Goal: Task Accomplishment & Management: Manage account settings

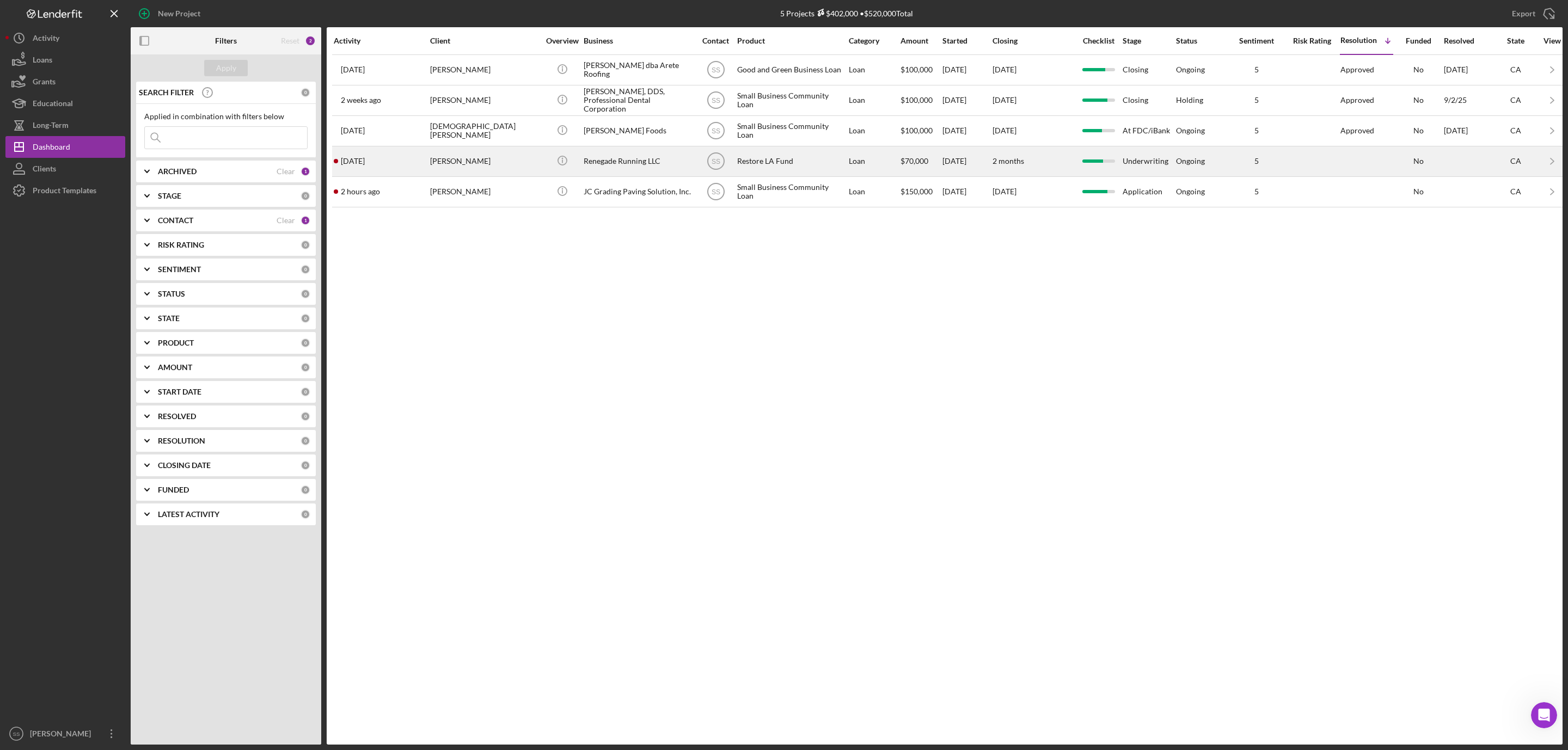
click at [486, 169] on div "[PERSON_NAME]" at bounding box center [485, 162] width 109 height 28
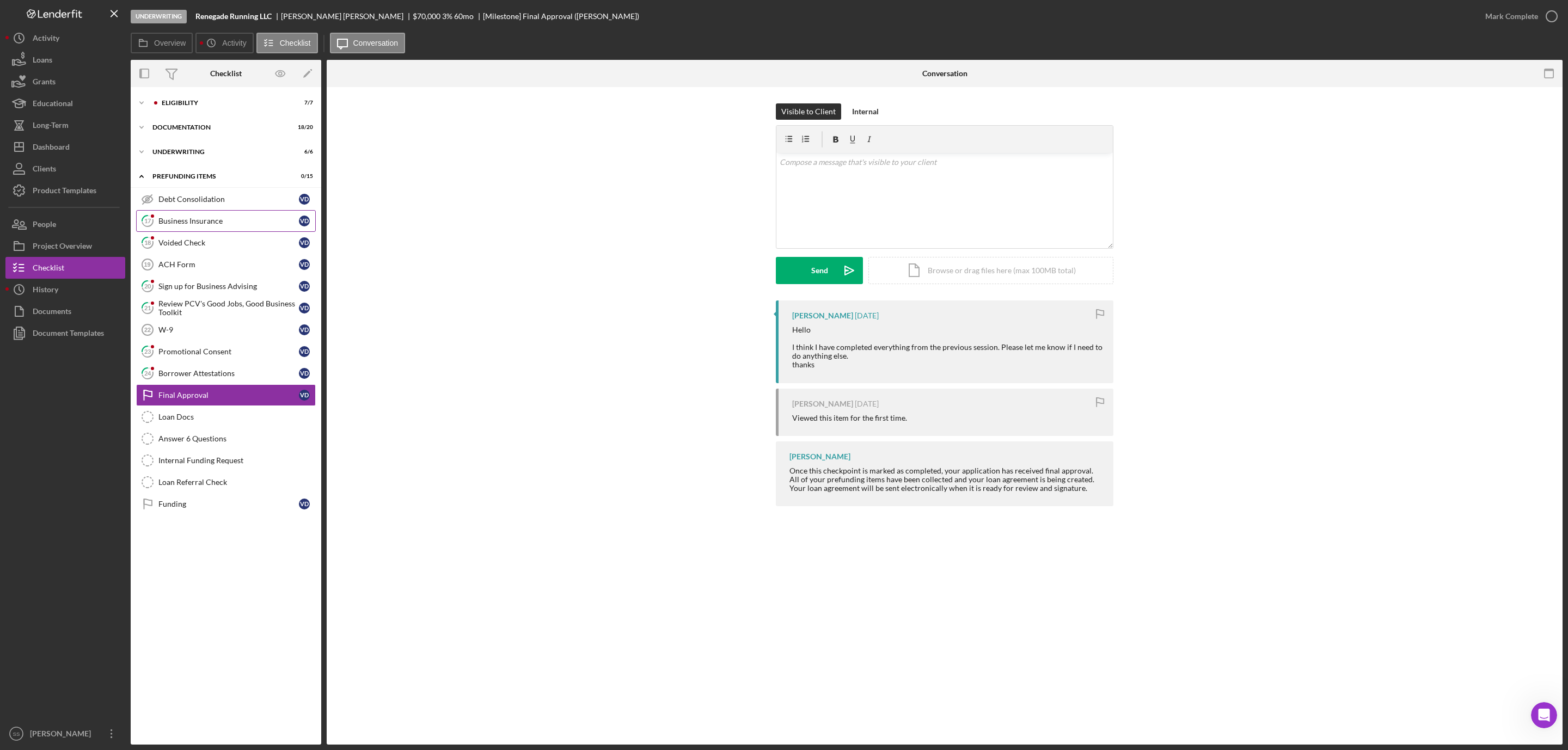
click at [204, 219] on div "Business Insurance" at bounding box center [229, 221] width 141 height 8
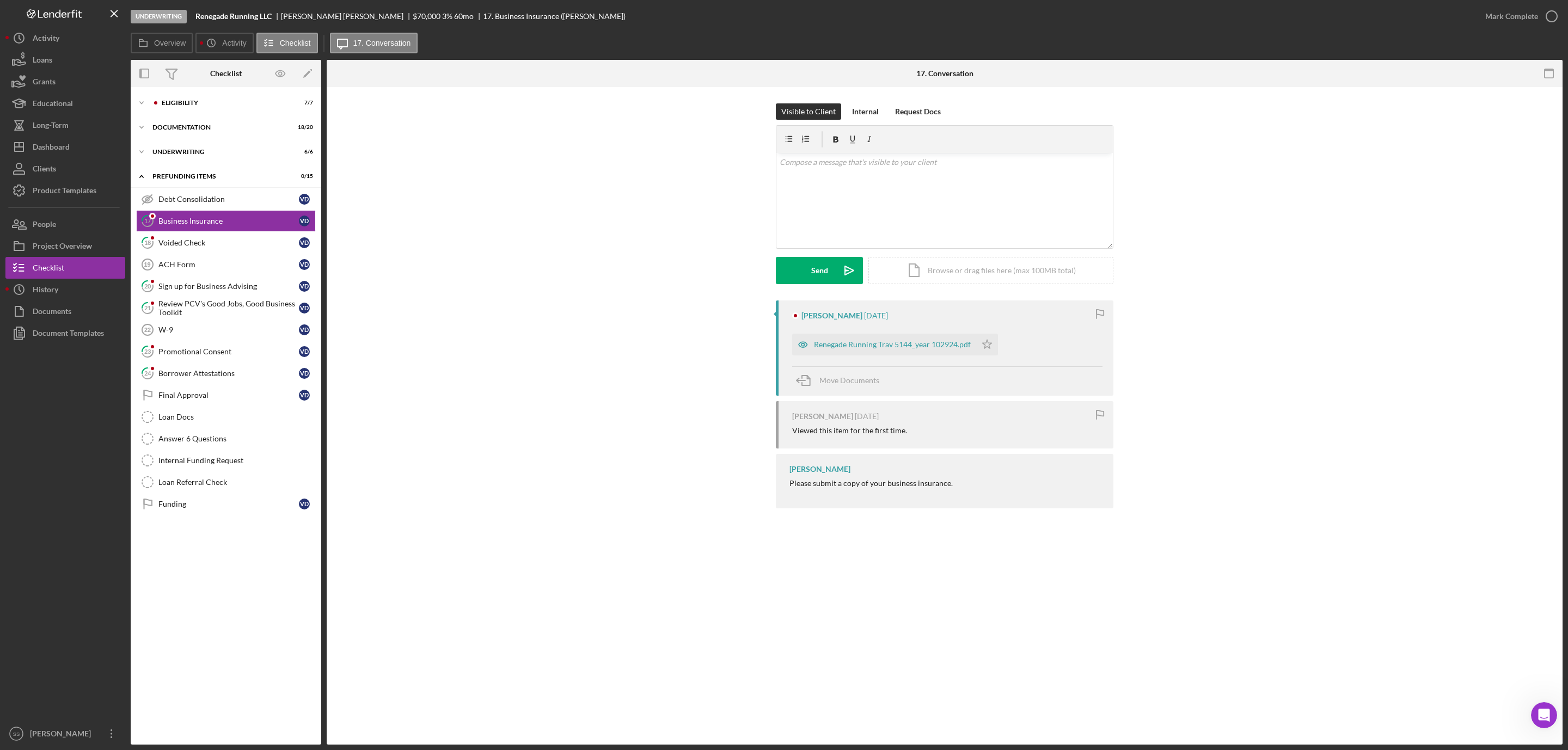
drag, startPoint x: 851, startPoint y: 347, endPoint x: 863, endPoint y: 332, distance: 19.2
click at [853, 347] on div "Renegade Running Trav 5144_year 102924.pdf" at bounding box center [892, 344] width 157 height 8
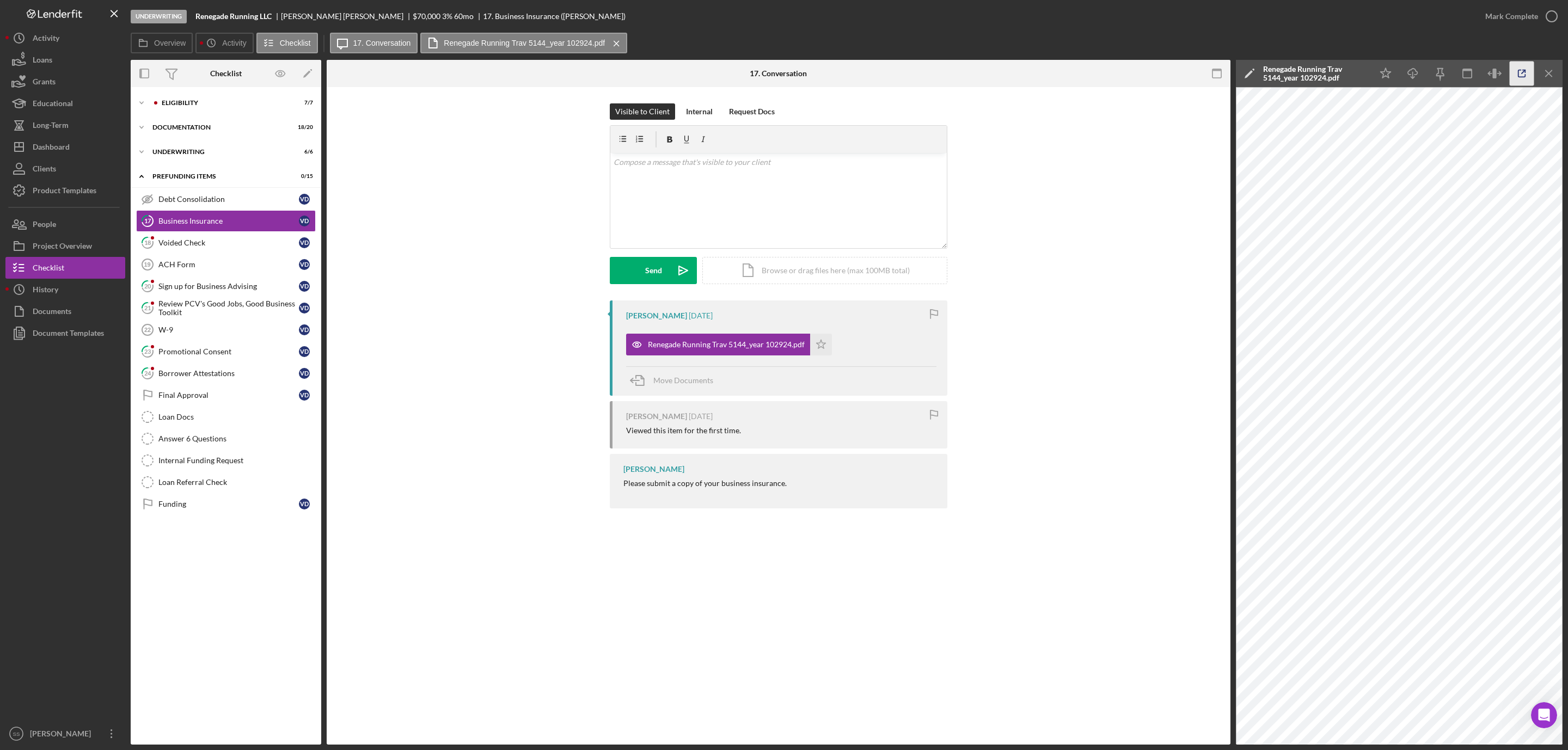
click at [1528, 77] on icon "button" at bounding box center [1522, 73] width 24 height 24
click at [1540, 13] on icon "button" at bounding box center [1552, 16] width 28 height 28
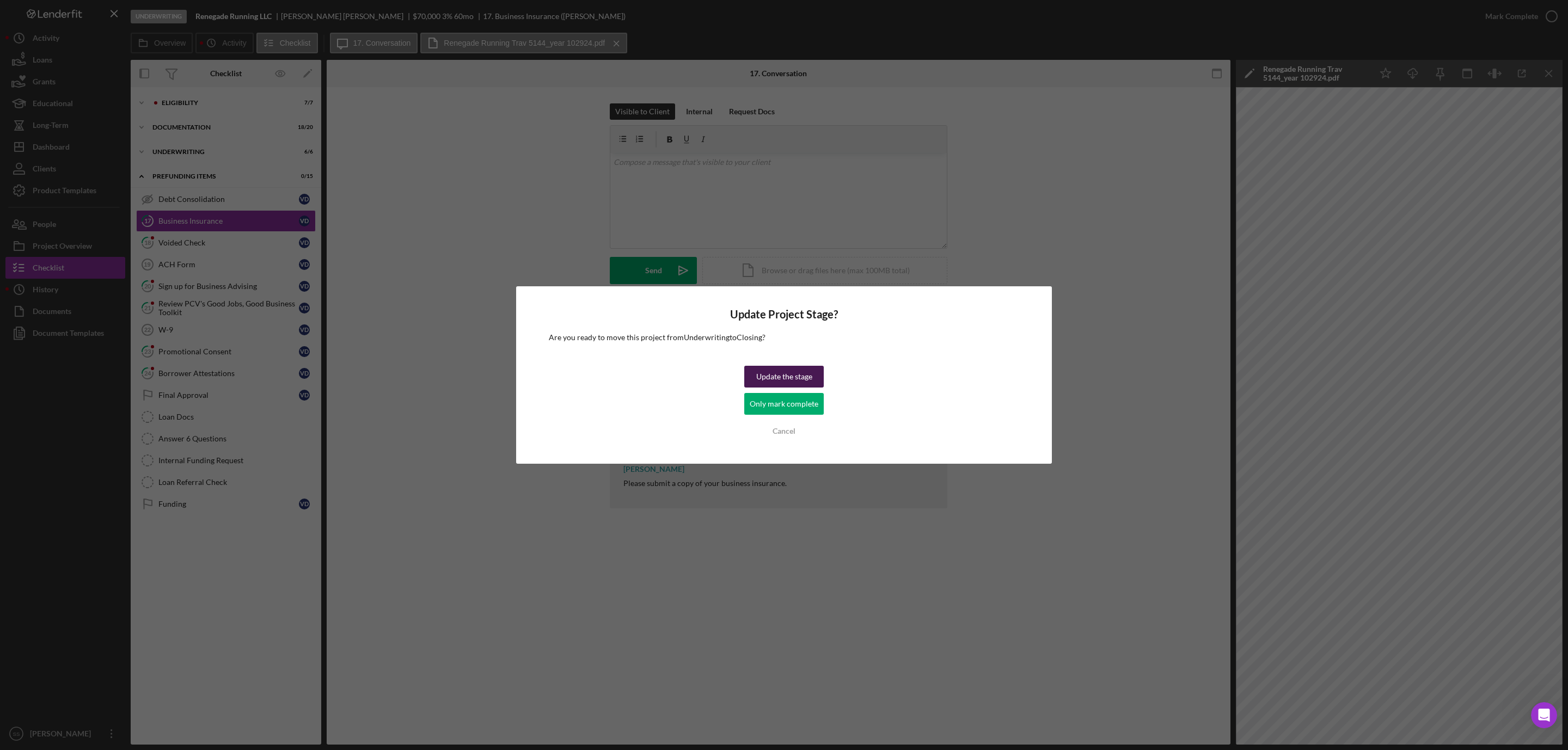
click at [794, 376] on div "Update the stage" at bounding box center [784, 377] width 56 height 22
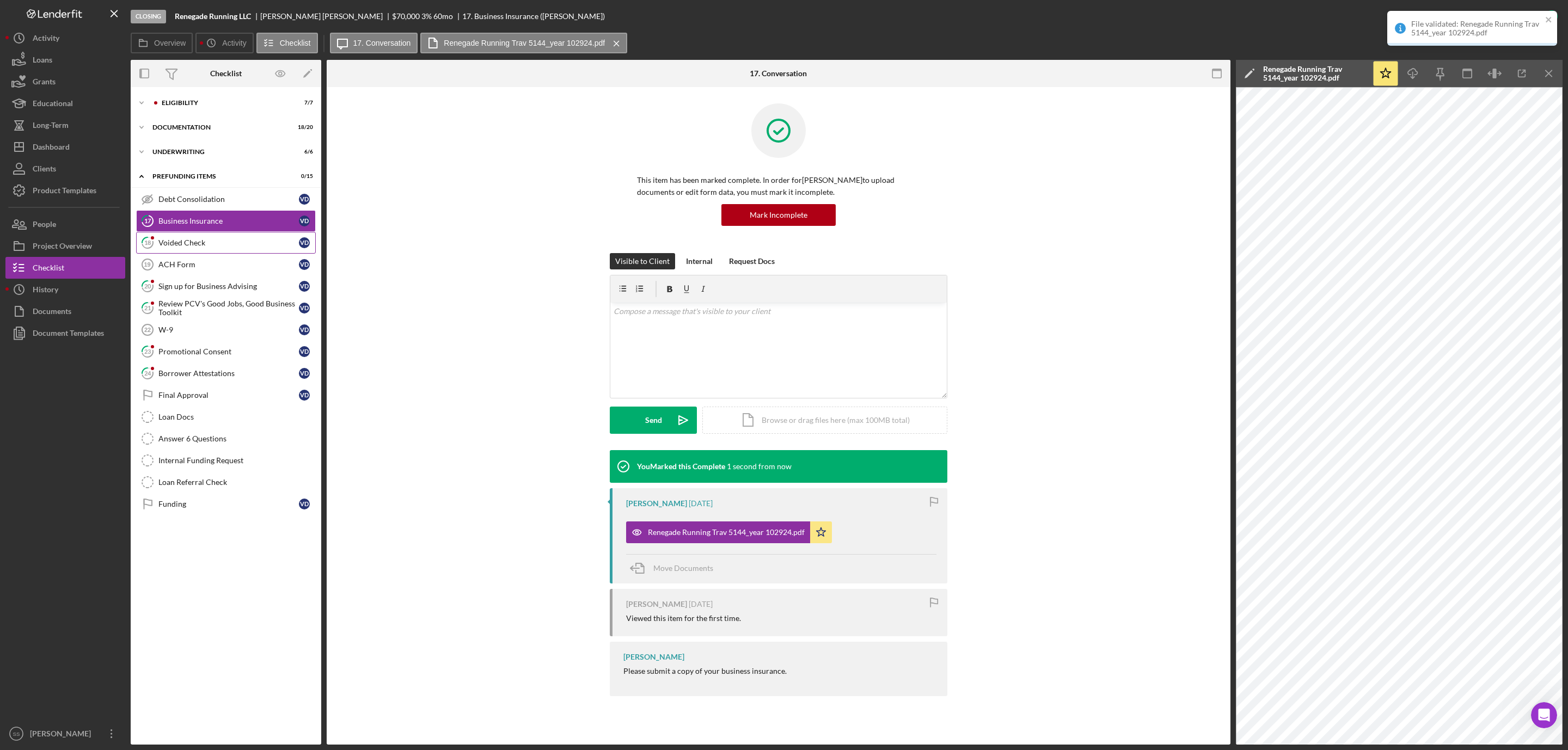
click at [190, 244] on div "Voided Check" at bounding box center [229, 243] width 141 height 8
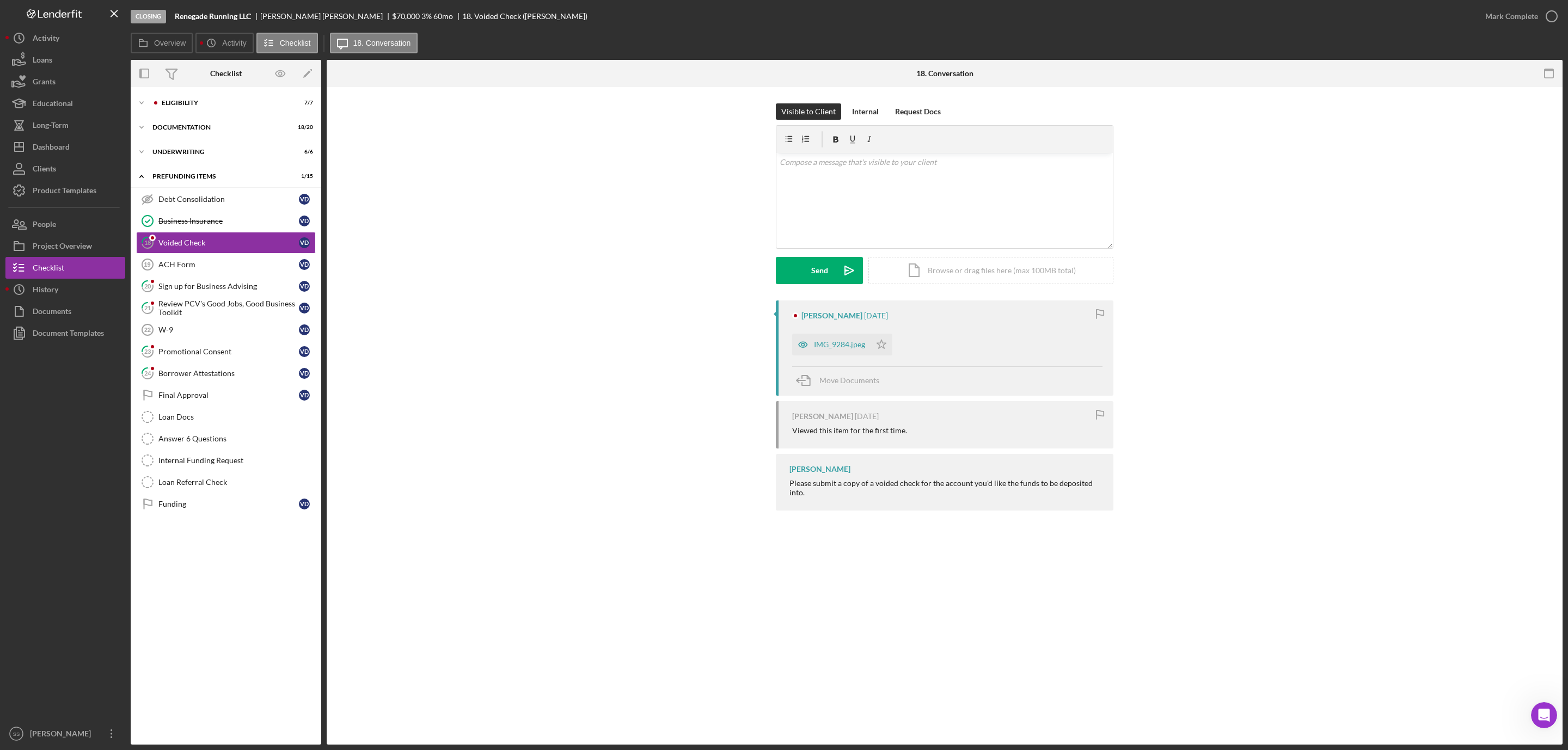
click at [840, 352] on div "IMG_9284.jpeg" at bounding box center [832, 345] width 79 height 22
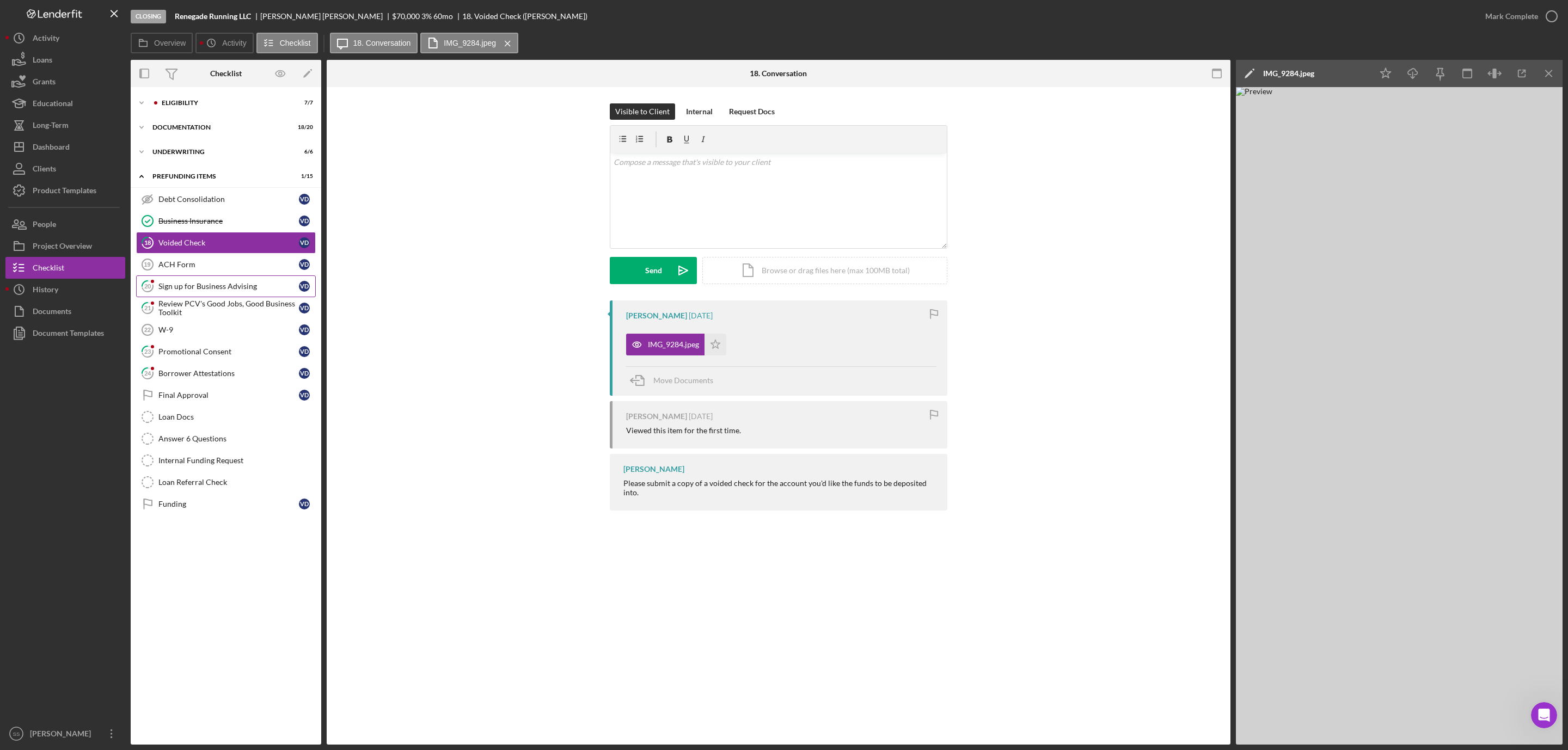
click at [209, 287] on div "Sign up for Business Advising" at bounding box center [229, 286] width 141 height 8
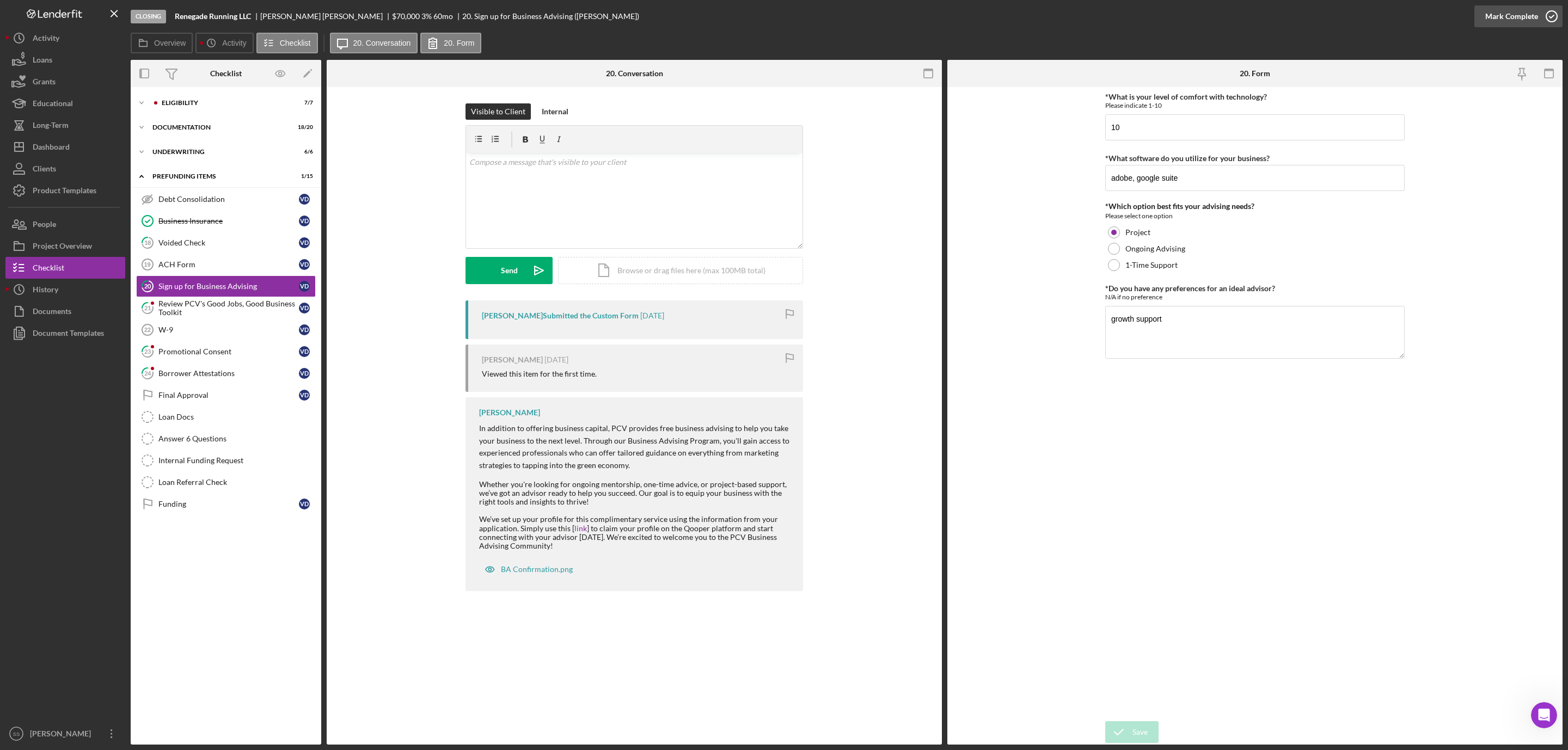
click at [1543, 17] on icon "button" at bounding box center [1552, 16] width 28 height 28
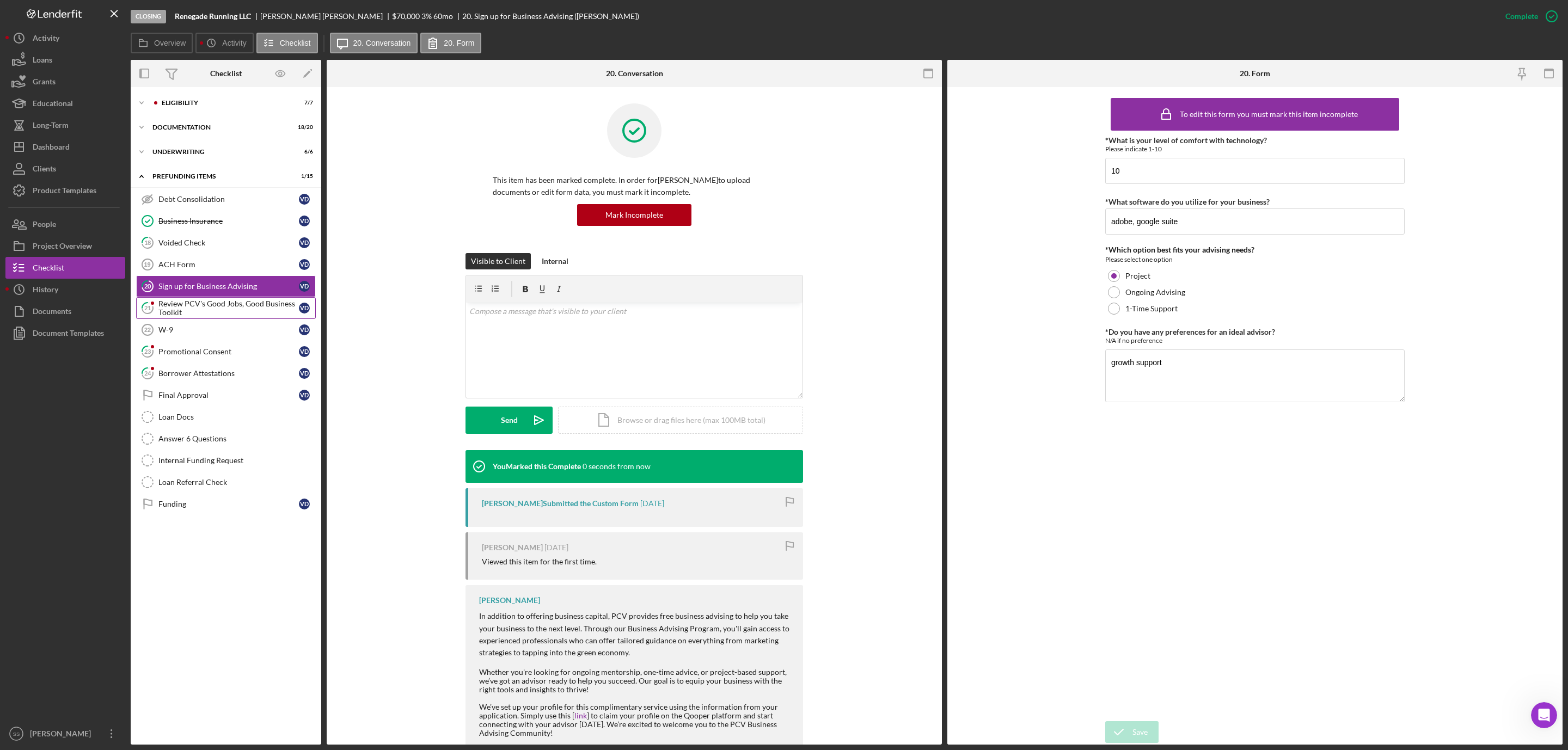
click at [203, 307] on div "Review PCV's Good Jobs, Good Business Toolkit" at bounding box center [229, 308] width 141 height 18
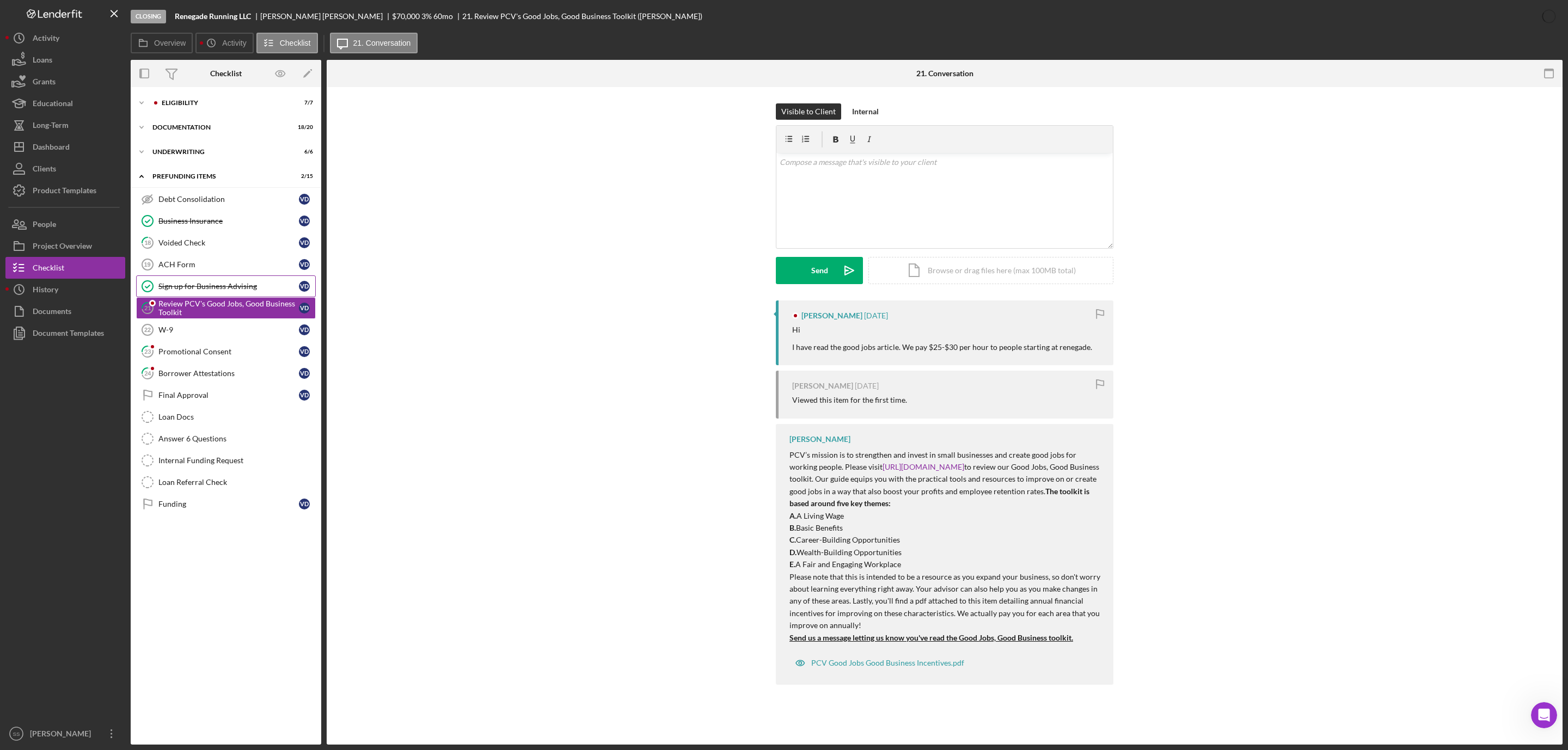
click at [225, 289] on div "Sign up for Business Advising" at bounding box center [229, 286] width 141 height 8
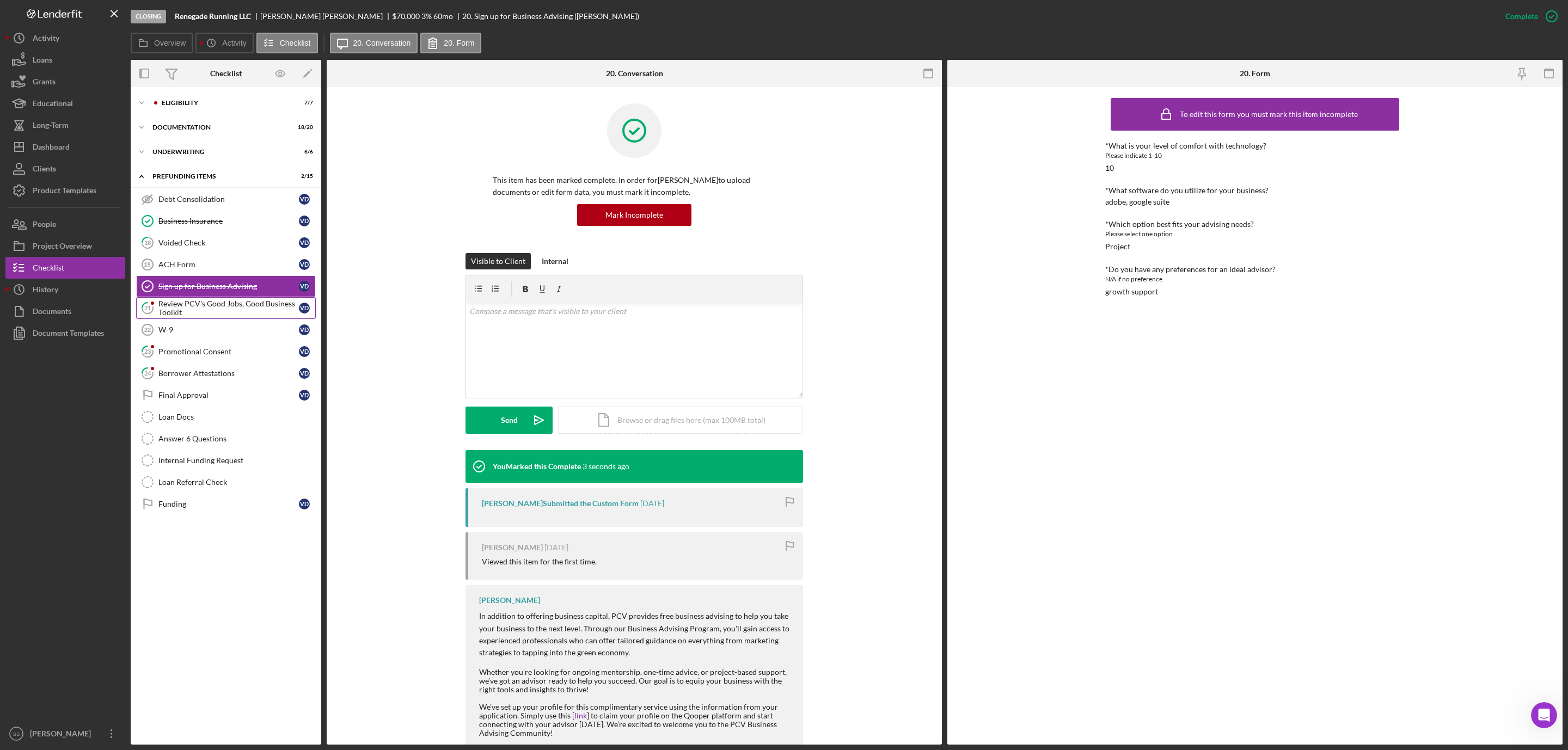
click at [213, 316] on div "Review PCV's Good Jobs, Good Business Toolkit" at bounding box center [229, 308] width 141 height 18
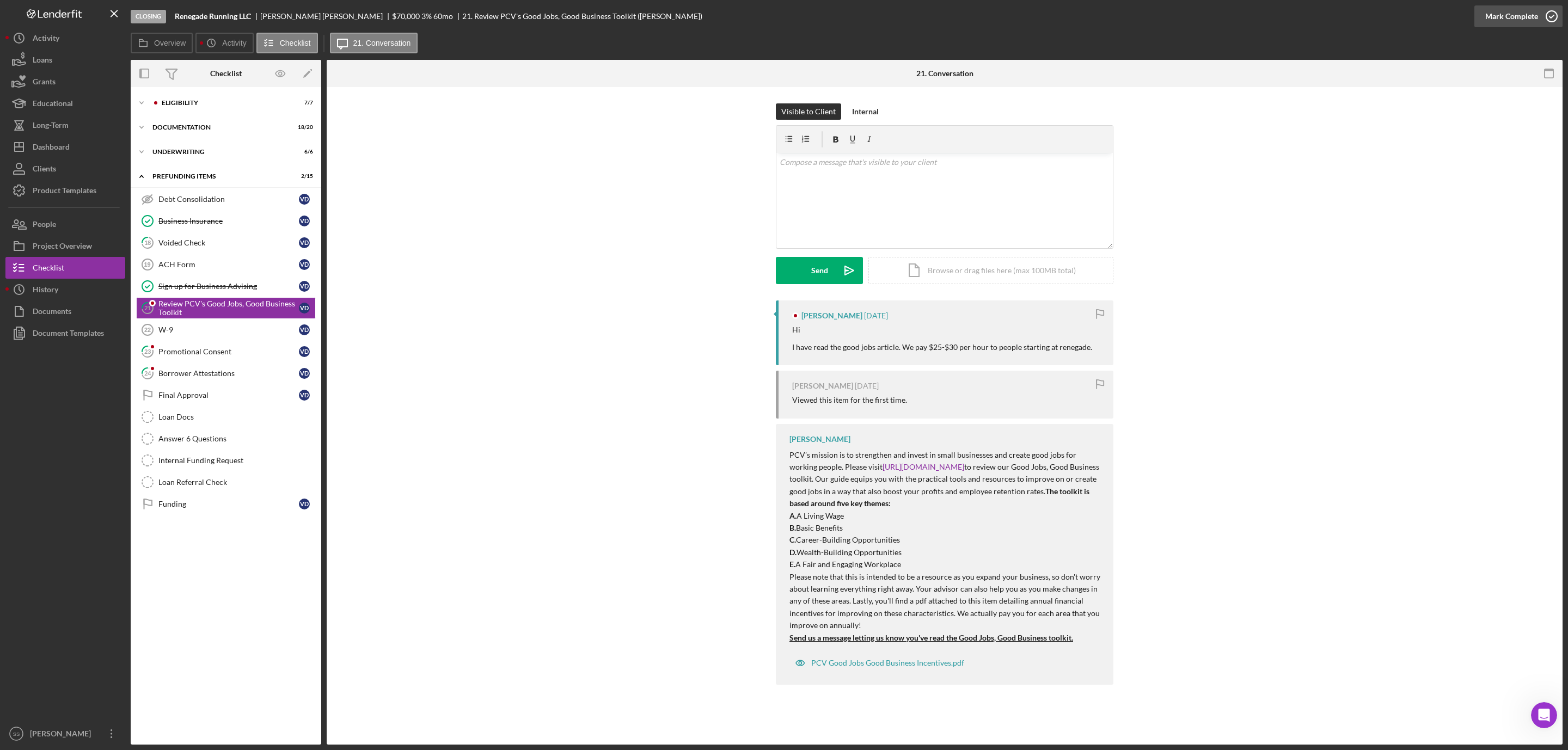
click at [1554, 18] on icon "button" at bounding box center [1552, 16] width 28 height 28
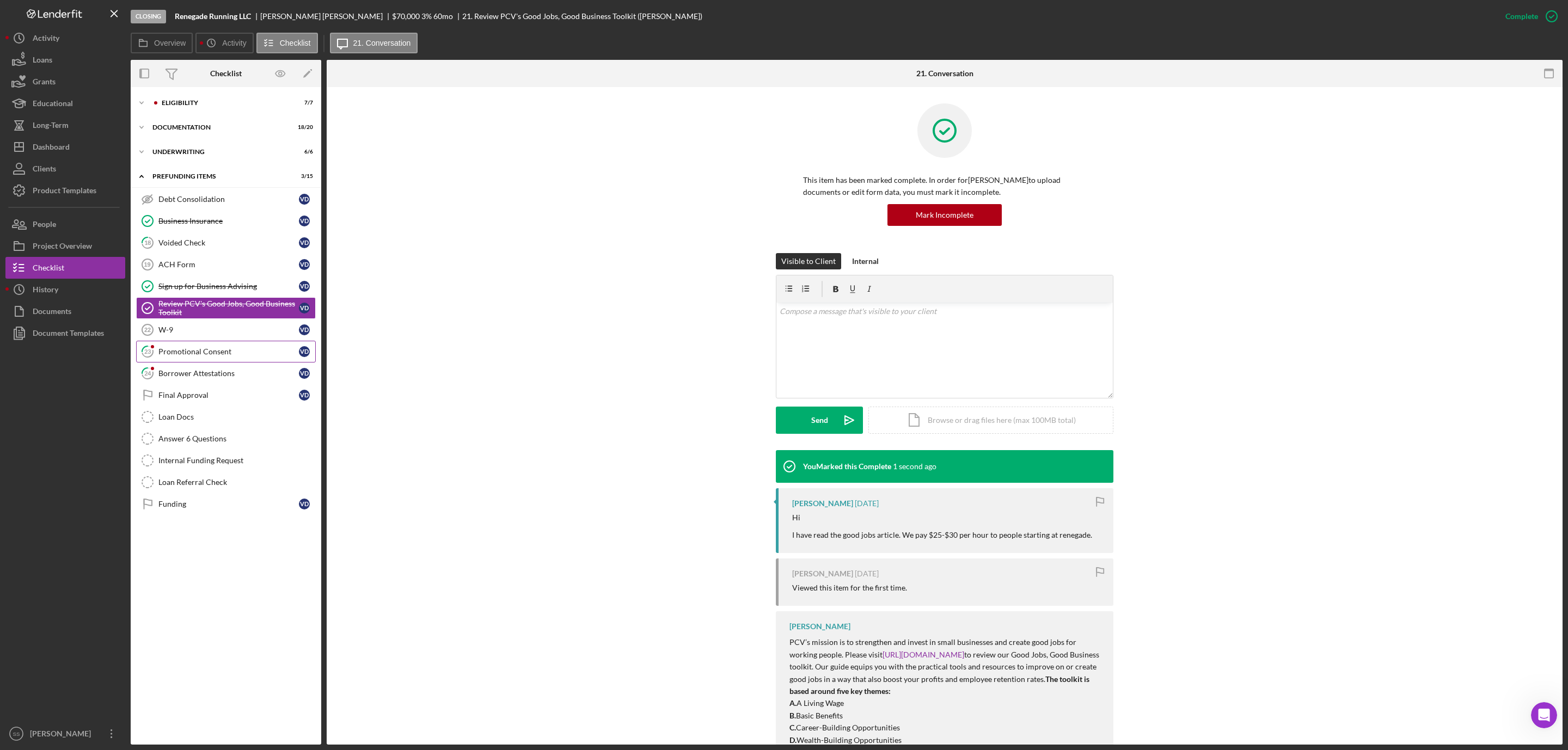
click at [188, 356] on div "Promotional Consent" at bounding box center [229, 352] width 141 height 8
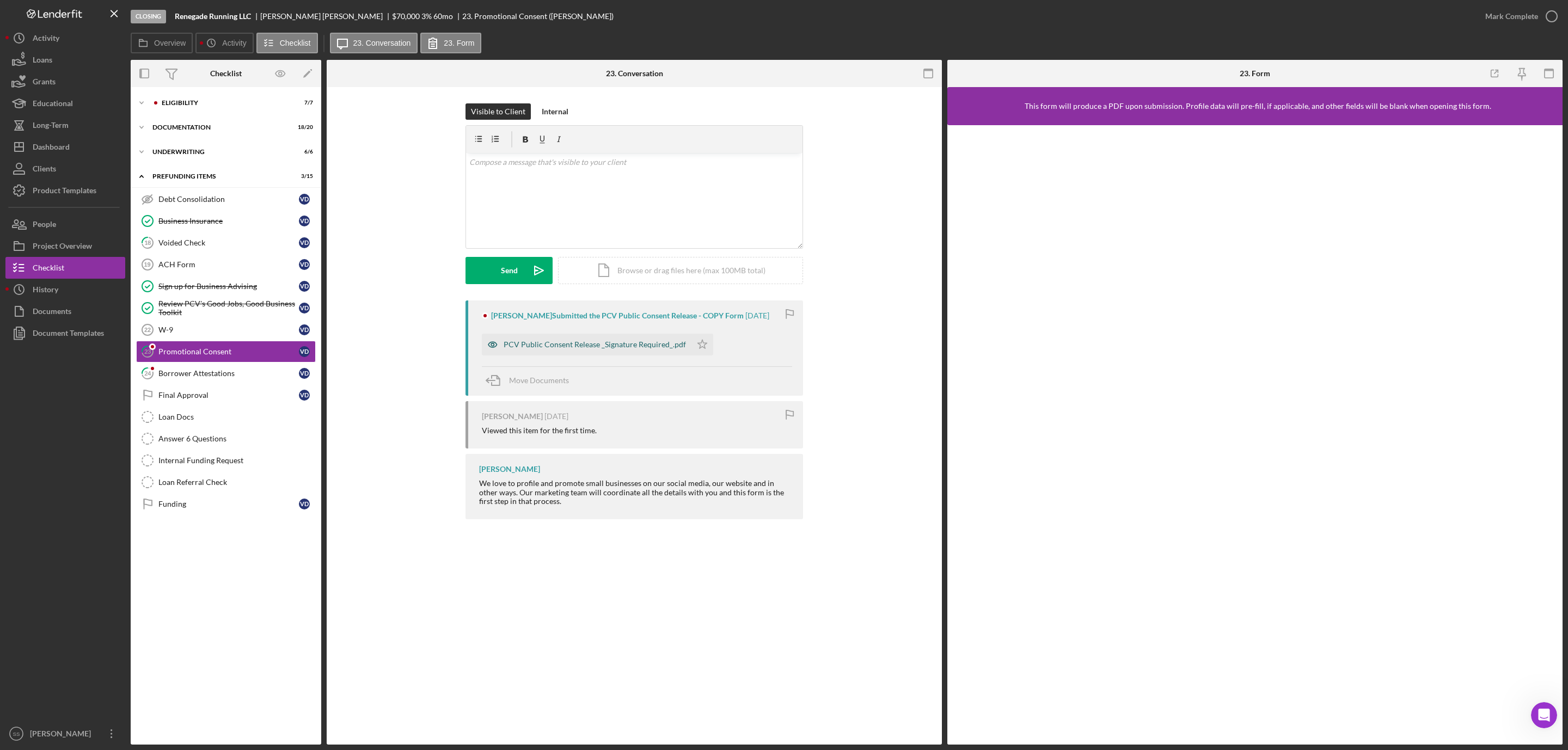
click at [627, 353] on div "PCV Public Consent Release _Signature Required_.pdf" at bounding box center [586, 345] width 209 height 22
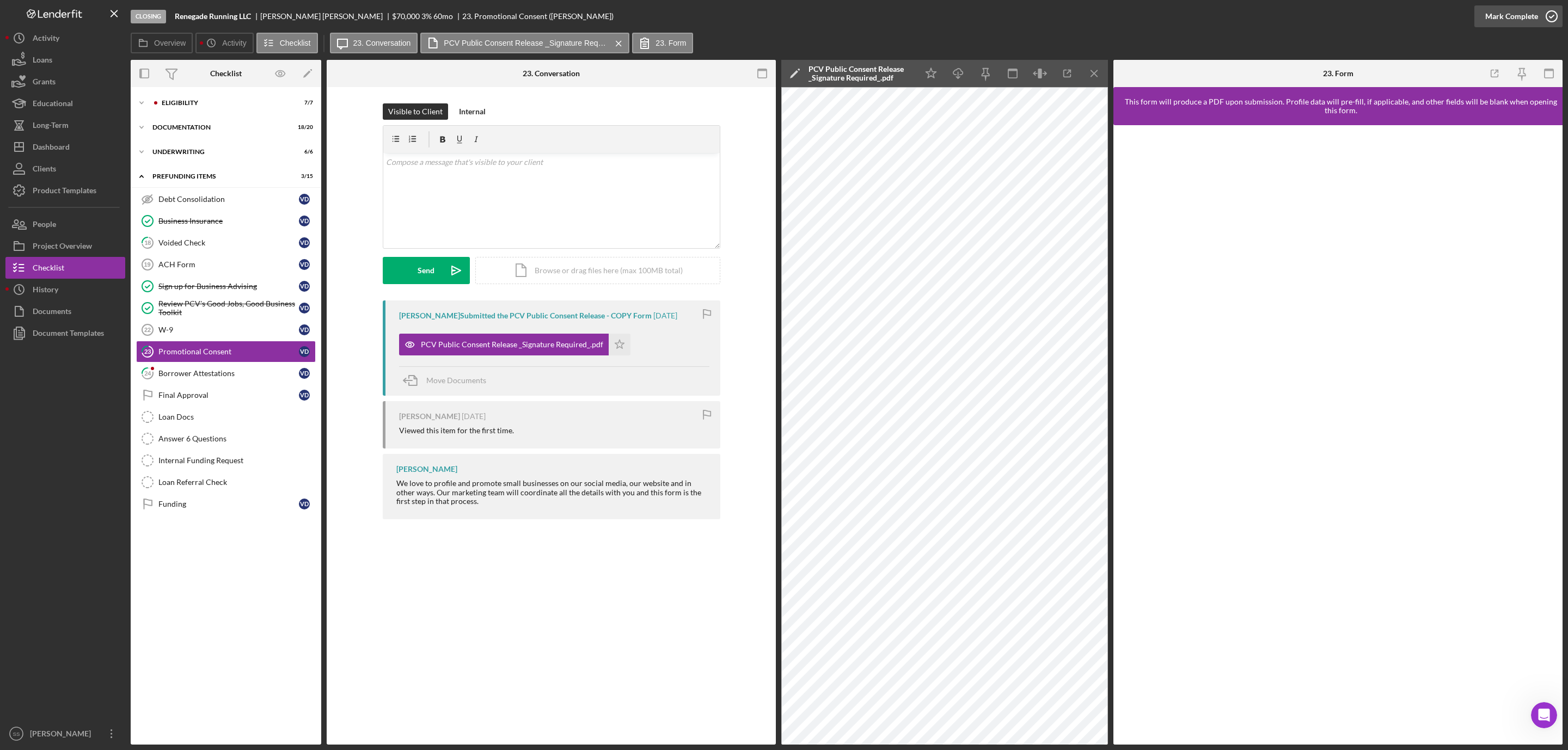
click at [1550, 12] on icon "button" at bounding box center [1552, 16] width 28 height 28
click at [187, 96] on div "Icon/Expander Eligibility 7 / 7" at bounding box center [226, 103] width 191 height 22
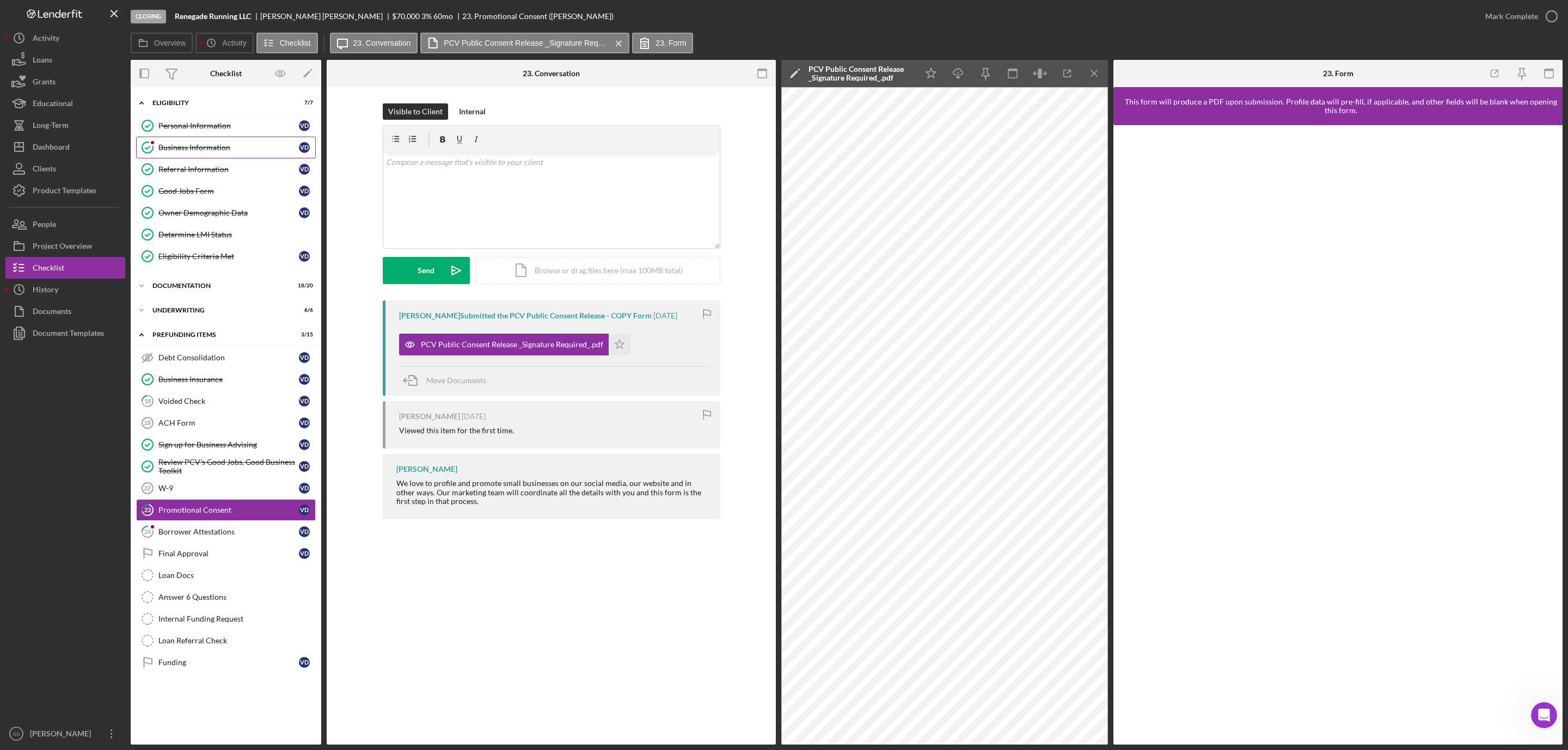
click at [202, 148] on div "Business Information" at bounding box center [229, 147] width 141 height 8
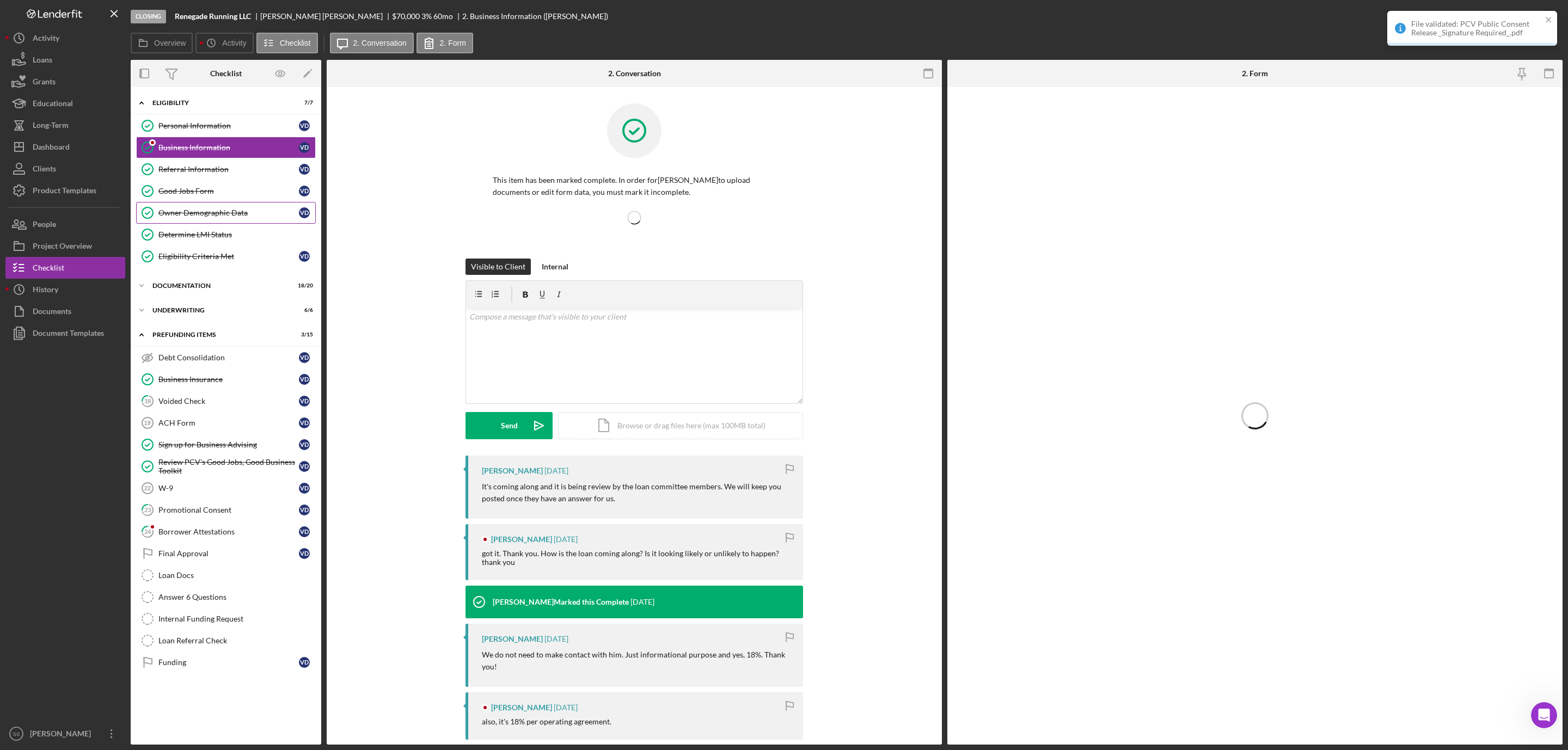
click at [211, 209] on link "Owner Demographic Data Owner Demographic Data V D" at bounding box center [226, 213] width 180 height 22
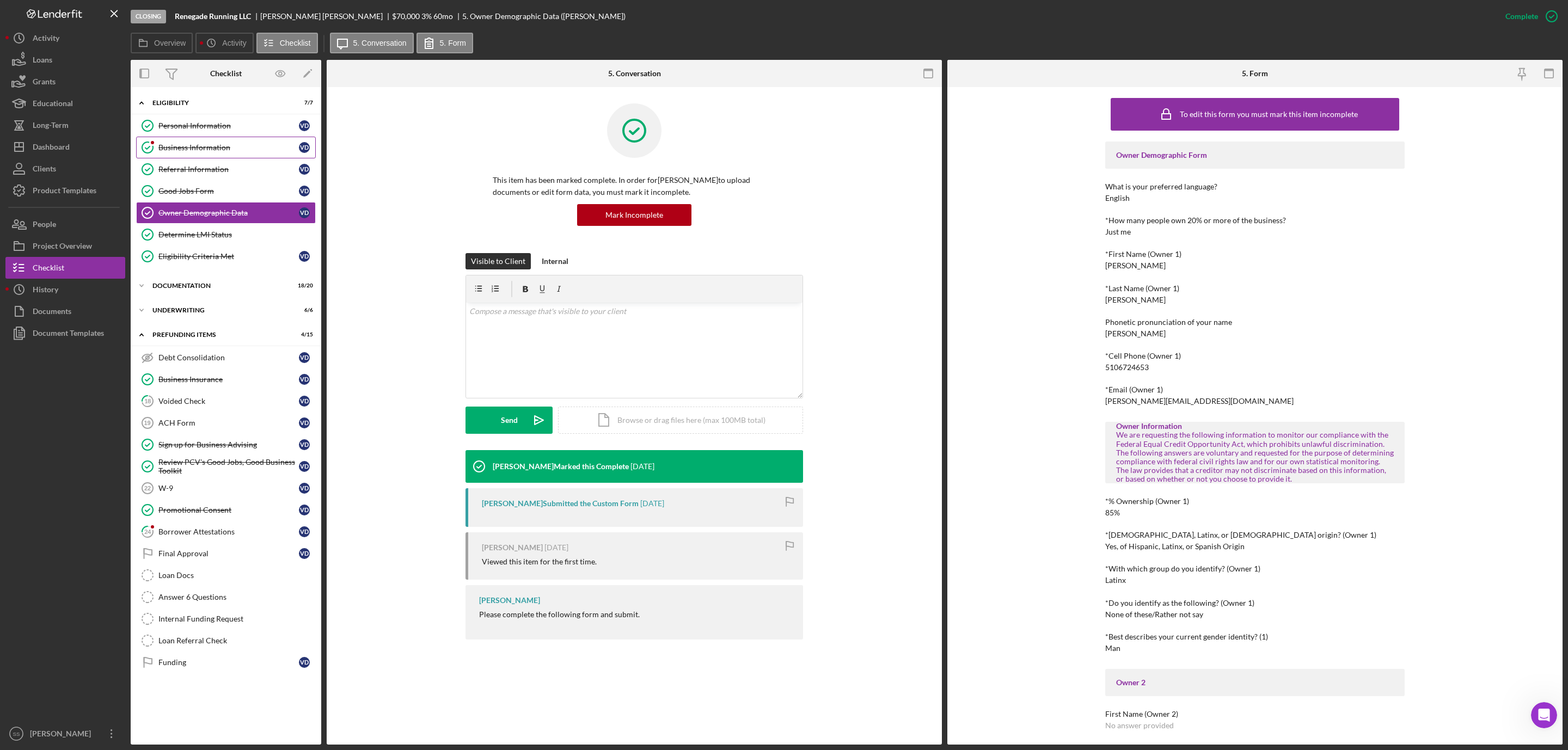
click at [184, 147] on div "Business Information" at bounding box center [229, 147] width 141 height 8
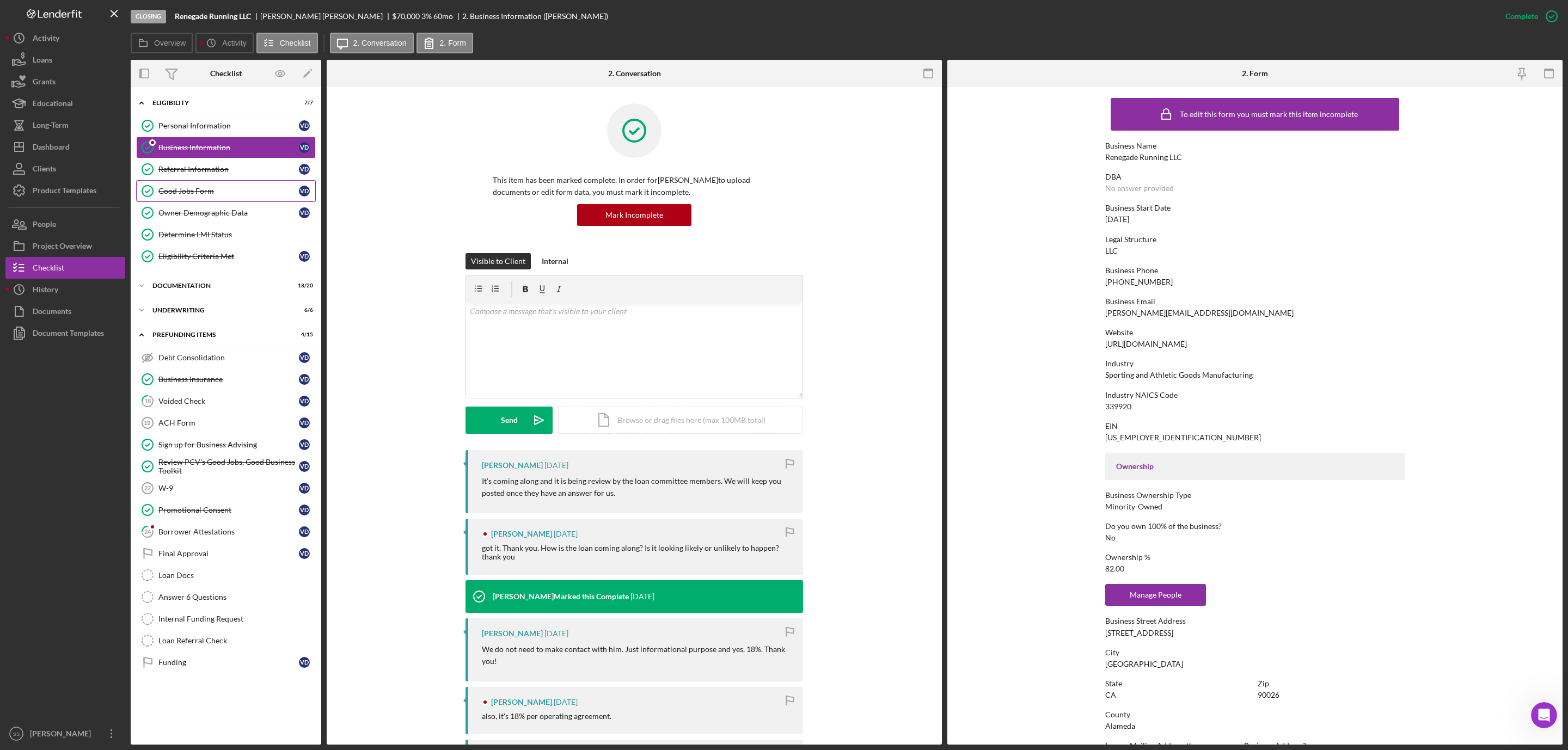
click at [187, 185] on link "Good Jobs Form Good Jobs Form V D" at bounding box center [226, 191] width 180 height 22
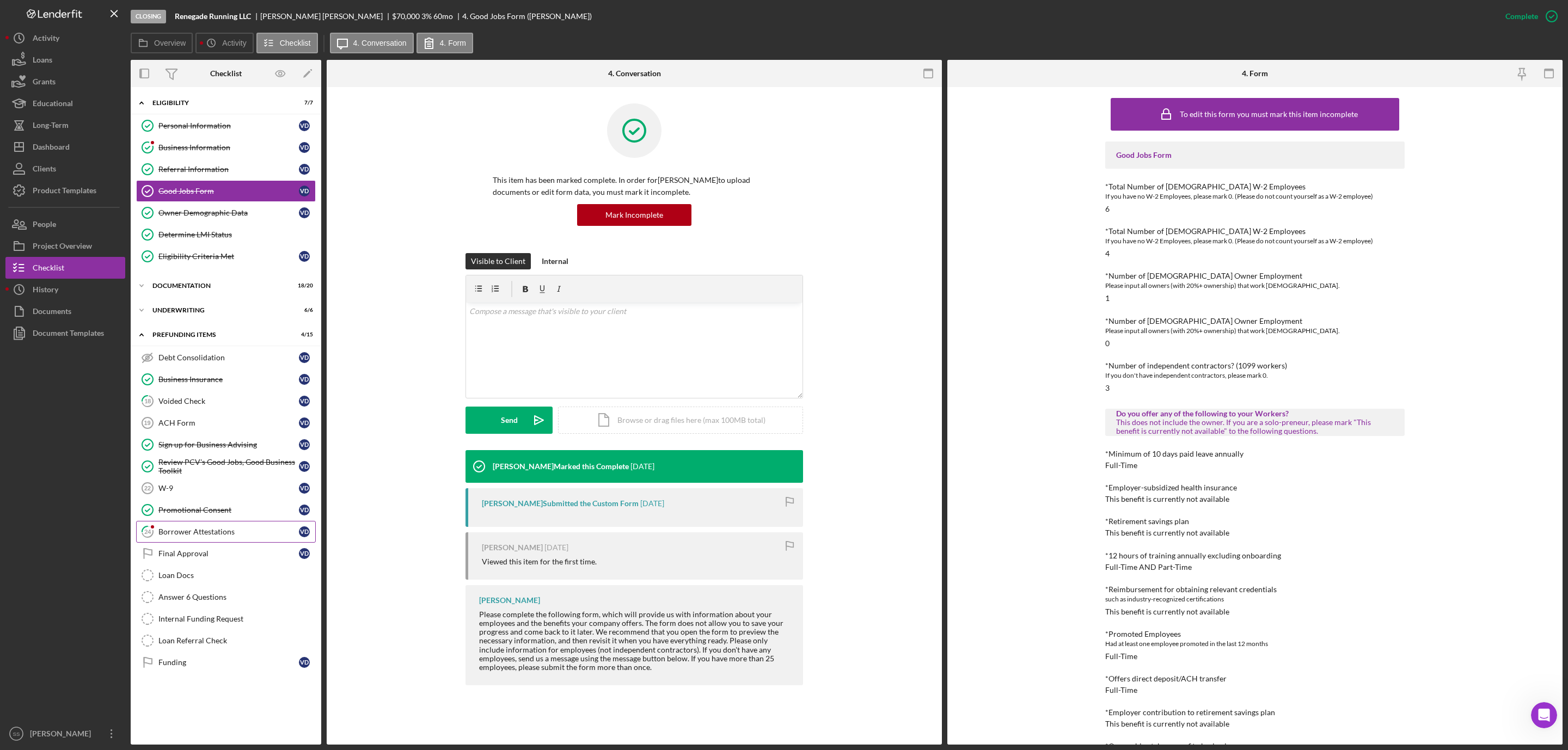
click at [178, 542] on link "24 Borrower Attestations V D" at bounding box center [226, 532] width 180 height 22
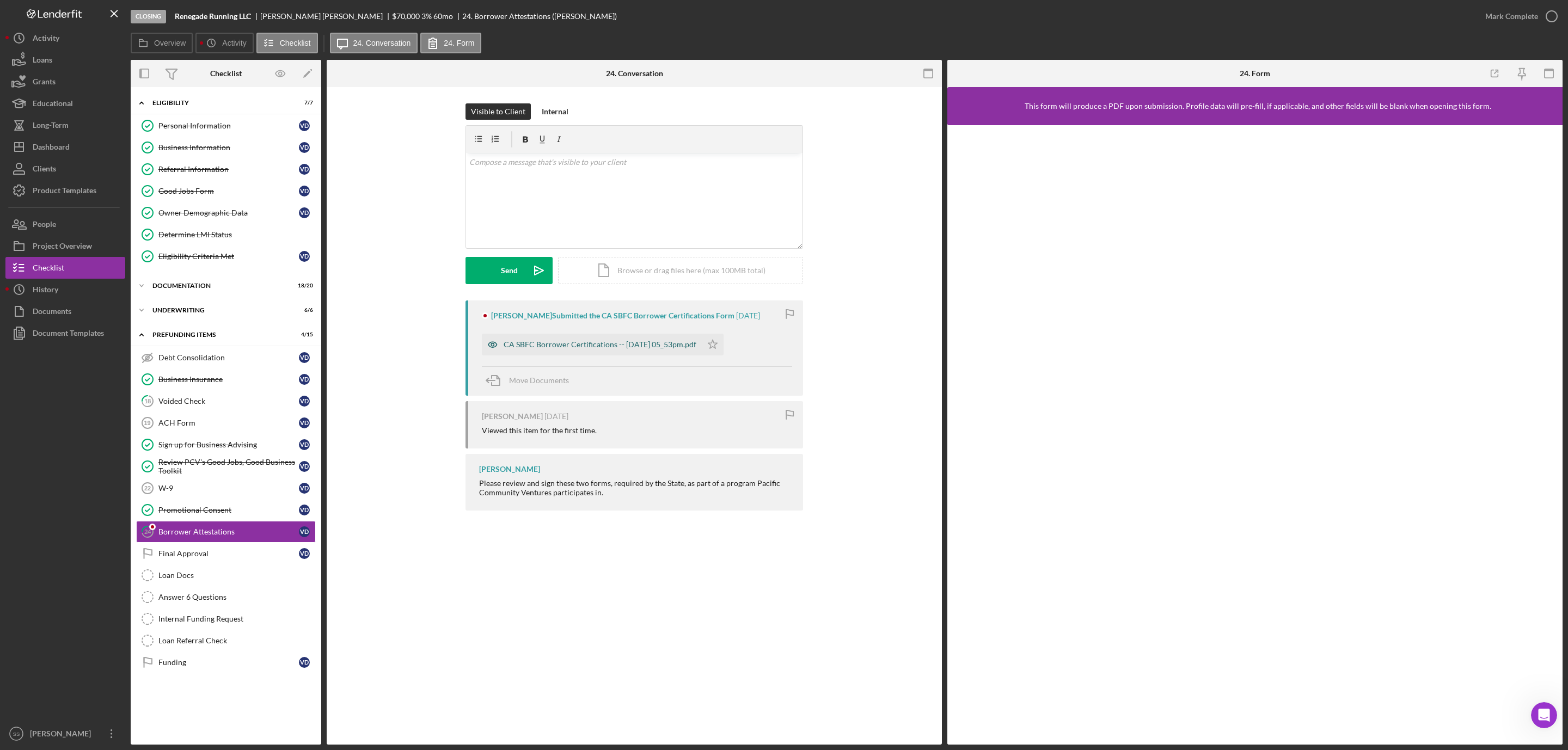
click at [560, 343] on div "CA SBFC Borrower Certifications -- [DATE] 05_53pm.pdf" at bounding box center [600, 344] width 193 height 8
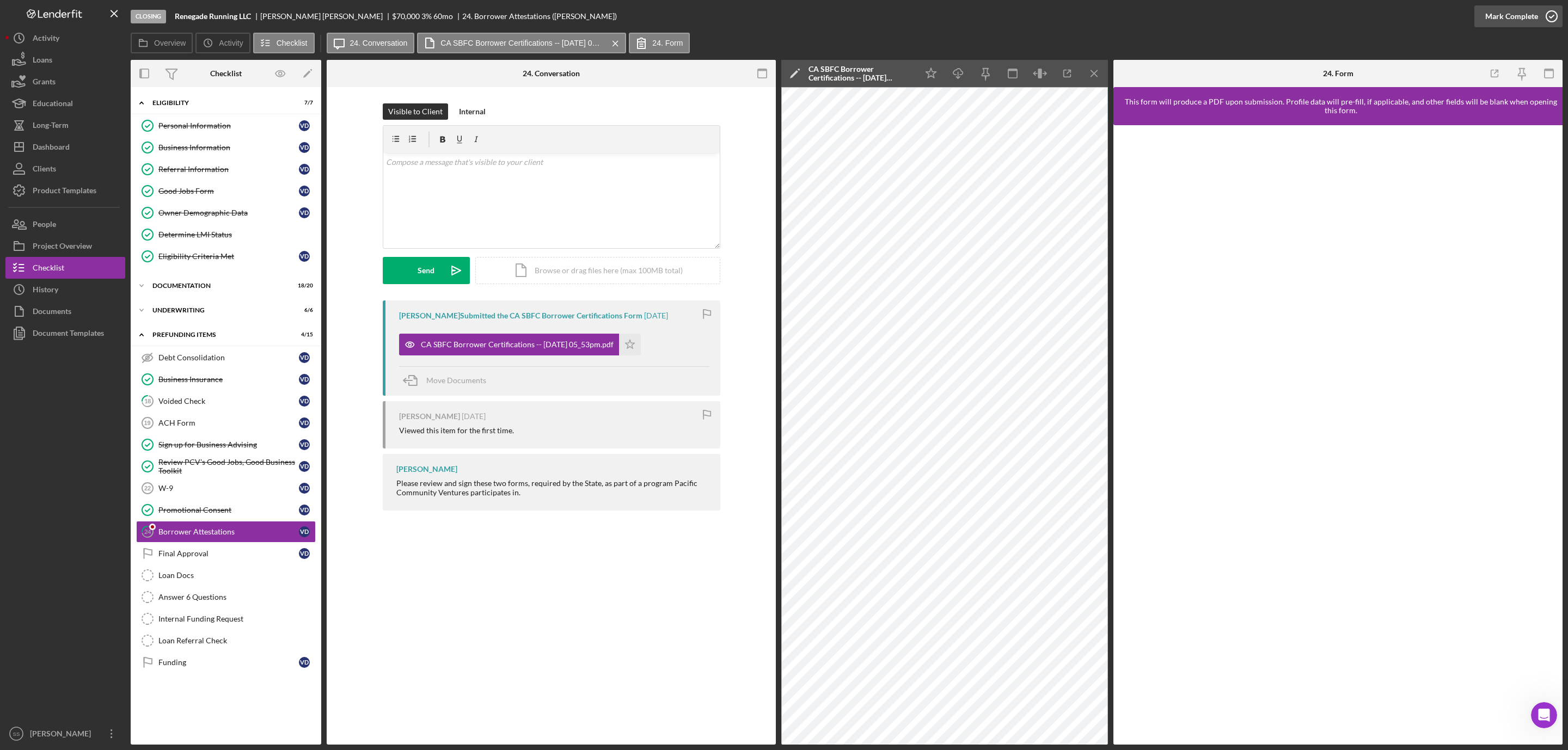
click at [1557, 19] on icon "button" at bounding box center [1552, 16] width 28 height 28
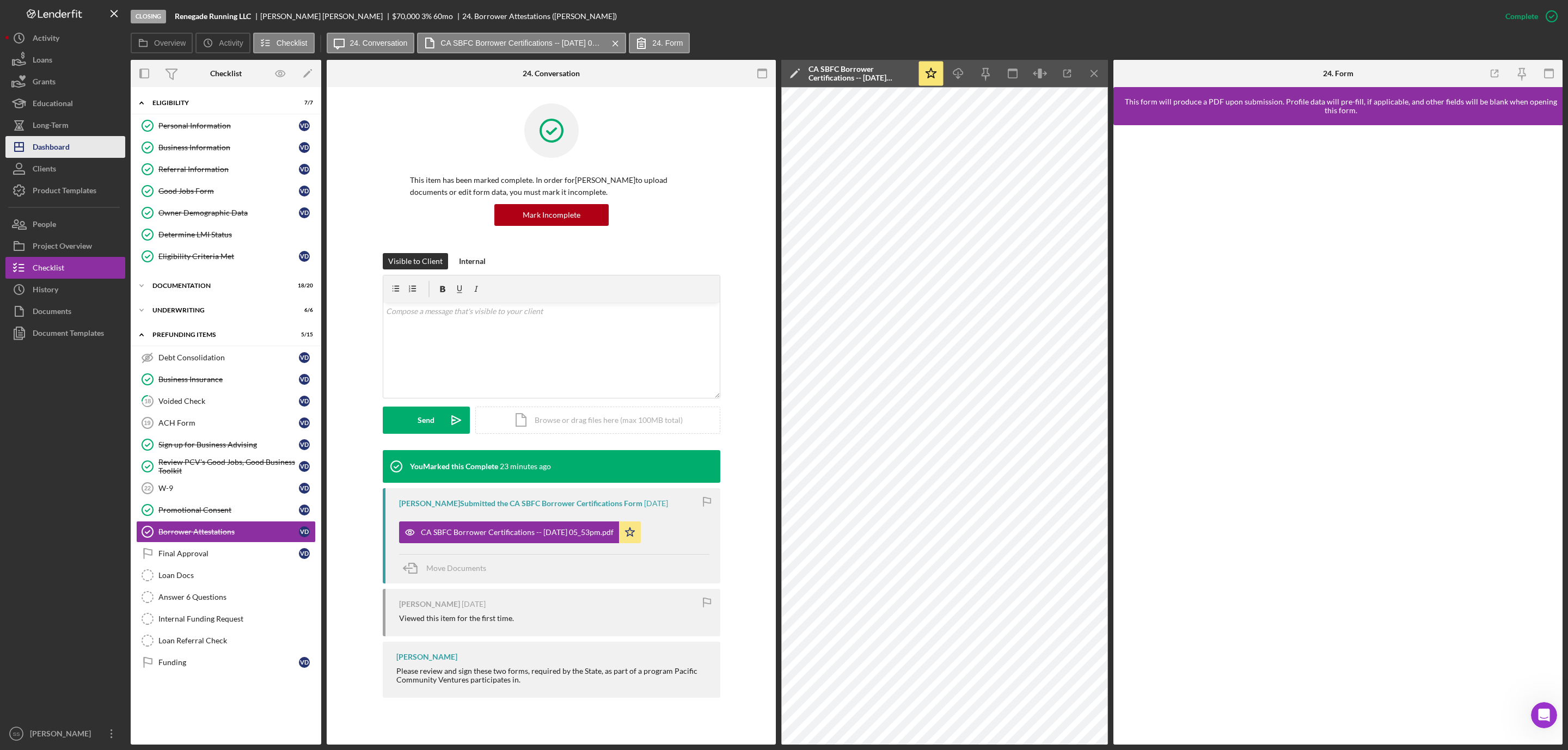
click at [63, 147] on div "Dashboard" at bounding box center [51, 148] width 37 height 24
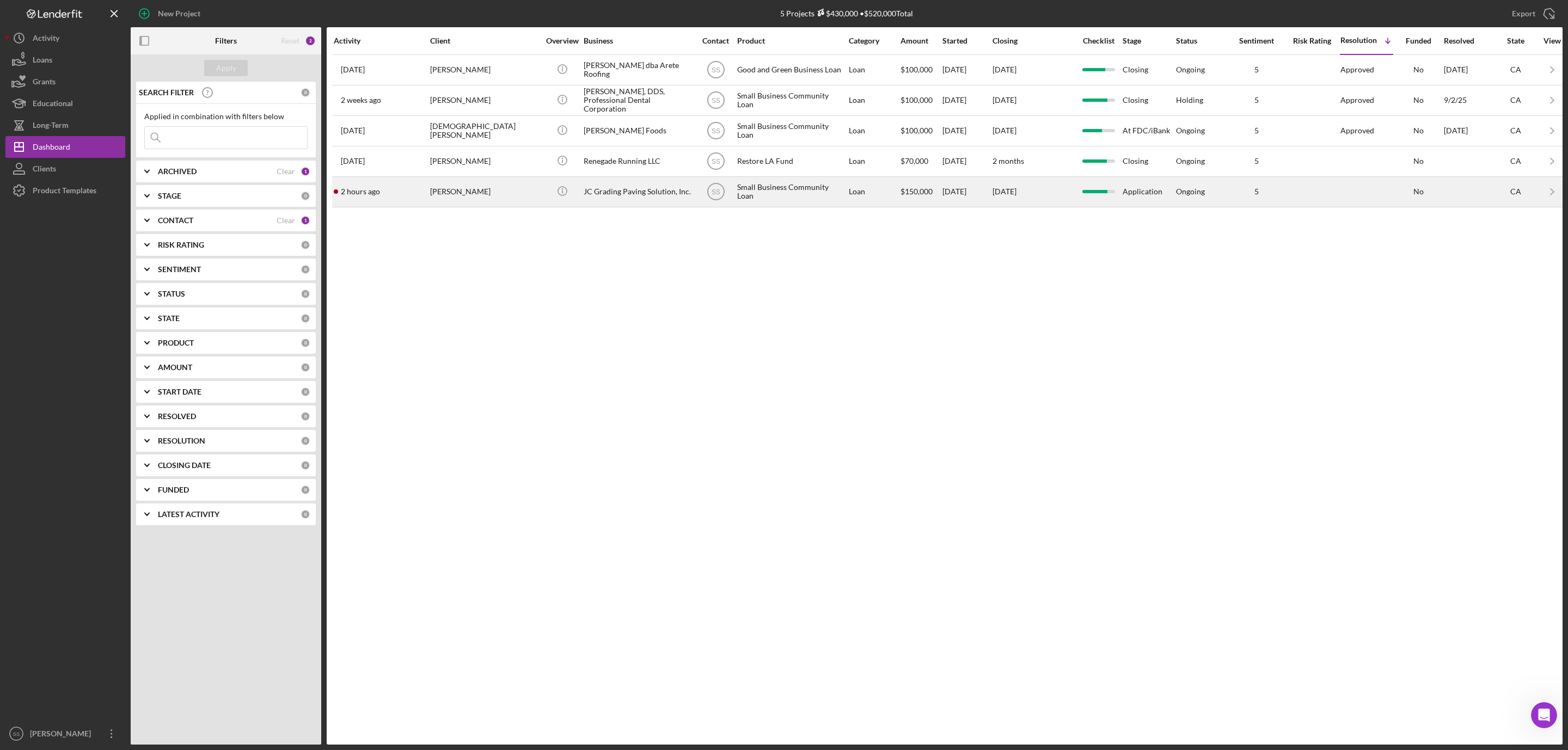
click at [612, 203] on div "JC Grading Paving Solution, Inc." at bounding box center [638, 192] width 109 height 28
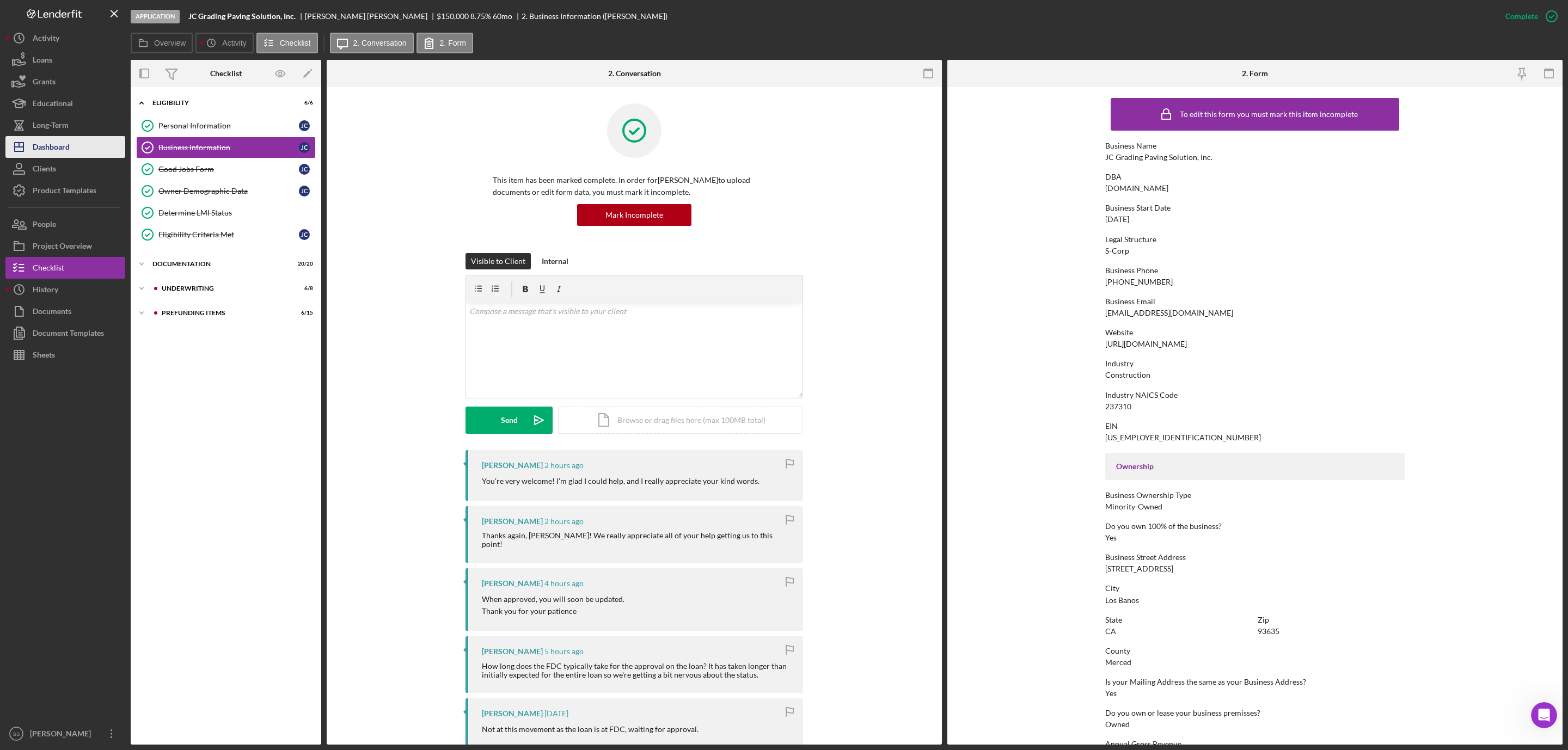
click at [79, 147] on button "Icon/Dashboard Dashboard" at bounding box center [65, 147] width 120 height 22
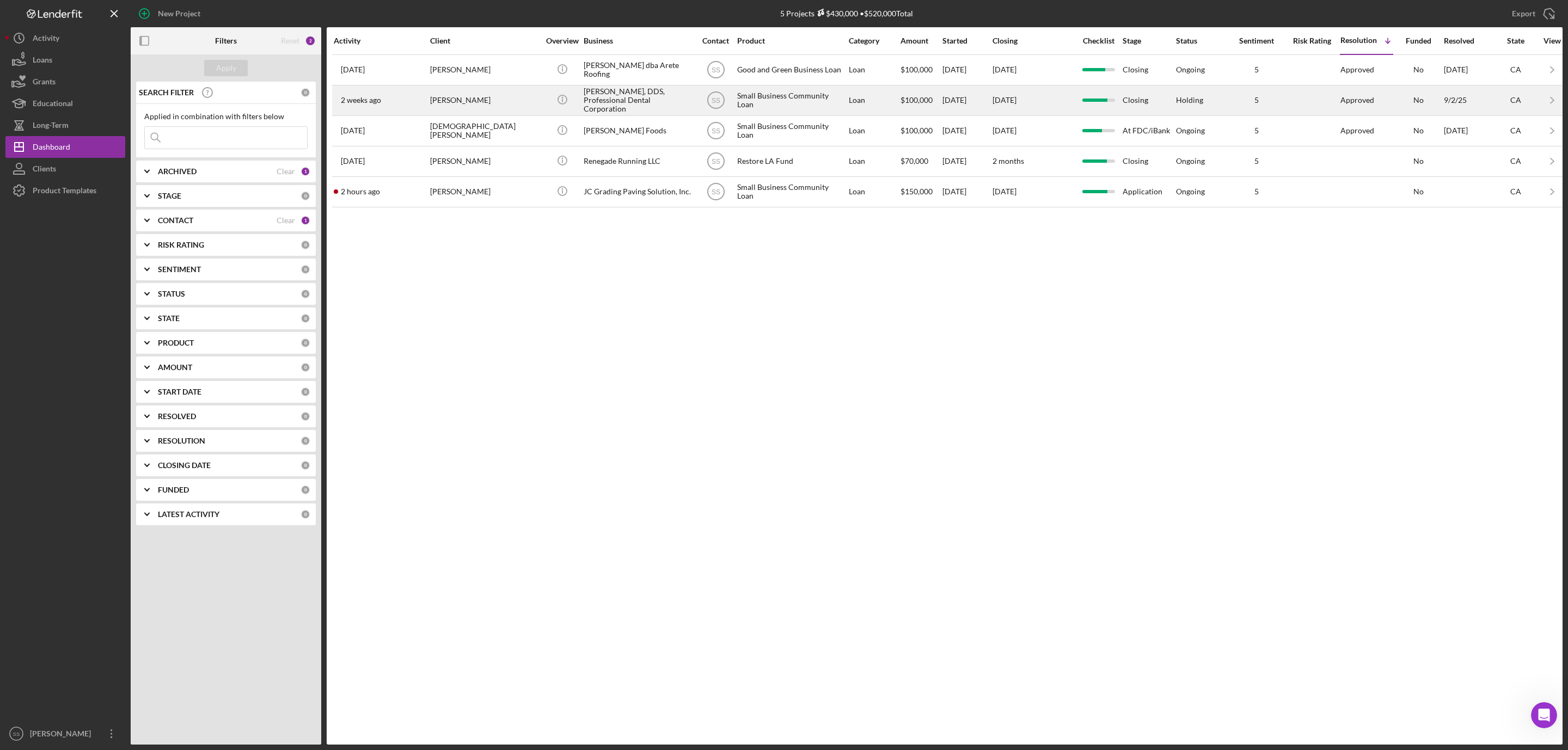
click at [511, 103] on div "[PERSON_NAME]" at bounding box center [485, 100] width 109 height 28
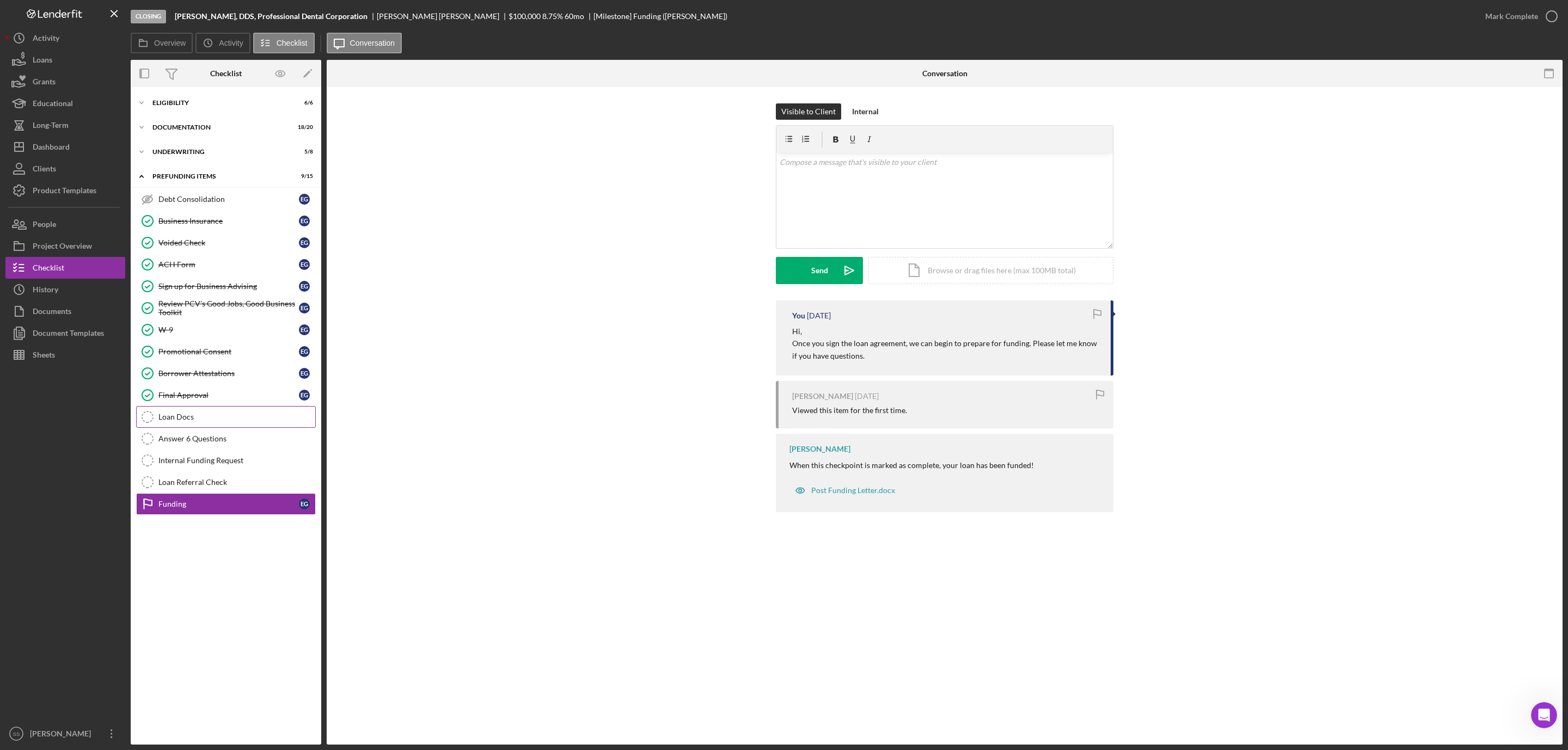
click at [198, 414] on link "Loan Docs Loan Docs" at bounding box center [226, 417] width 180 height 22
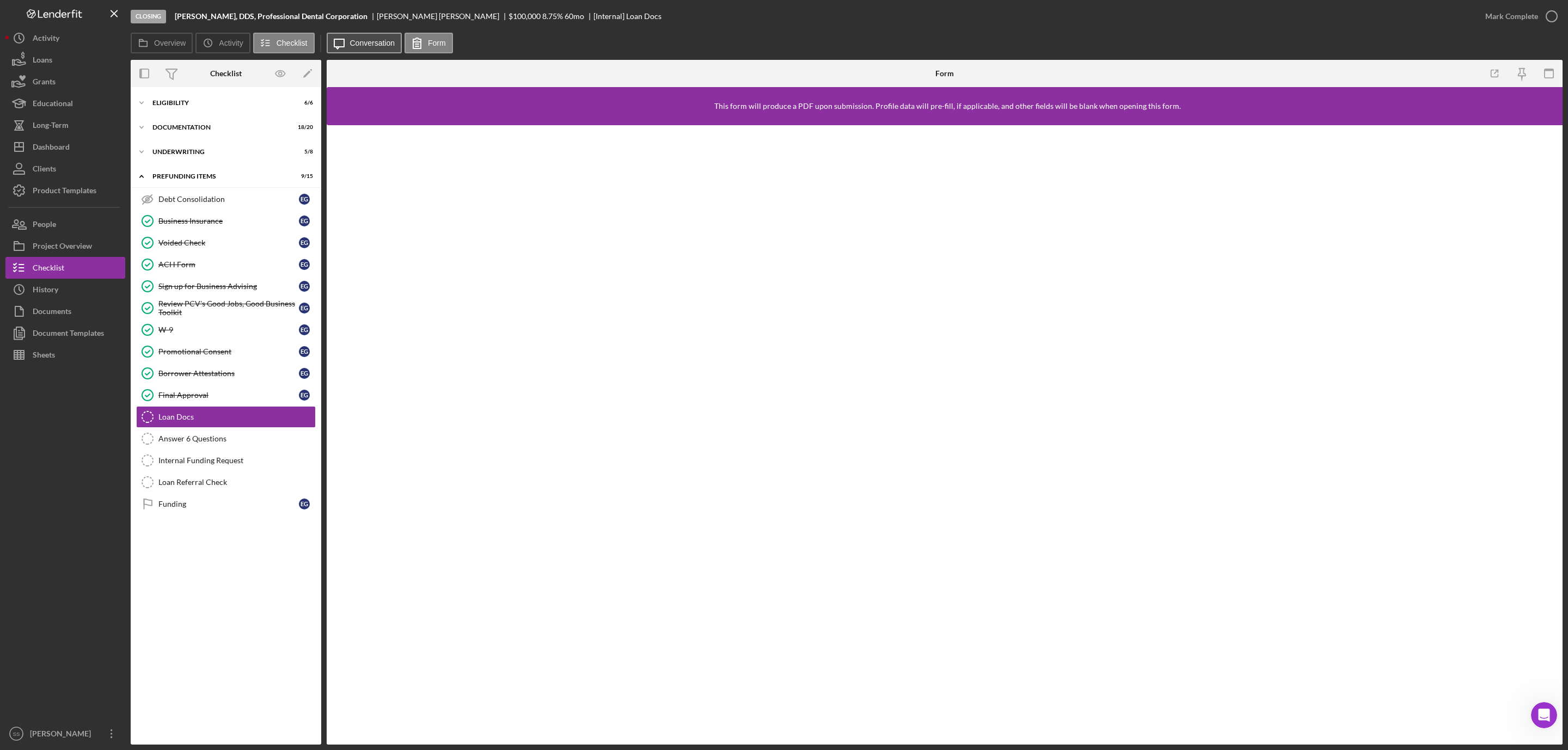
click at [364, 50] on button "Icon/Message Conversation" at bounding box center [364, 43] width 75 height 21
